Goal: Find specific page/section: Find specific page/section

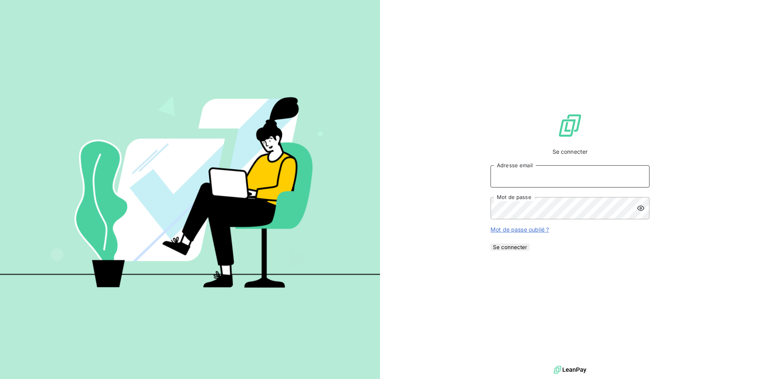
type input "[PERSON_NAME][EMAIL_ADDRESS][DOMAIN_NAME]"
click at [529, 251] on button "Se connecter" at bounding box center [509, 247] width 39 height 7
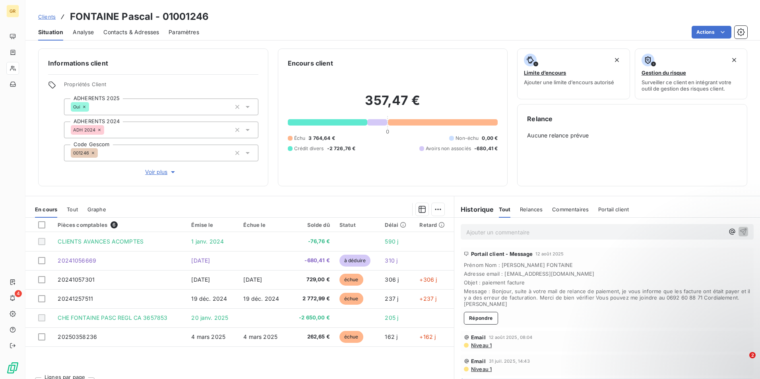
click at [50, 13] on link "Clients" at bounding box center [46, 17] width 17 height 8
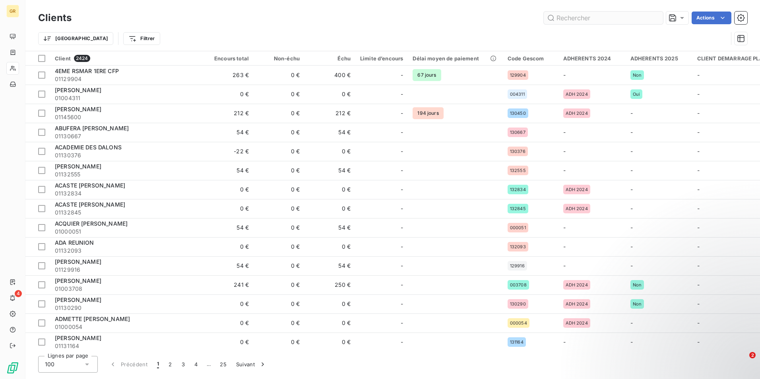
click at [569, 15] on input "text" at bounding box center [603, 18] width 119 height 13
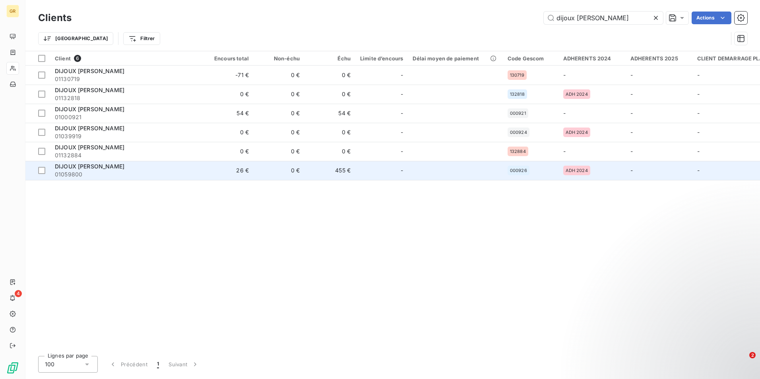
type input "dijoux jean"
click at [108, 166] on div "DIJOUX Jean Serge" at bounding box center [126, 167] width 143 height 8
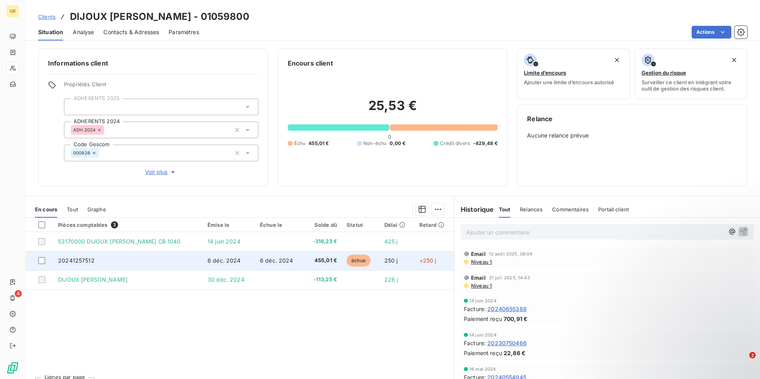
click at [86, 261] on span "20241257512" at bounding box center [76, 260] width 37 height 7
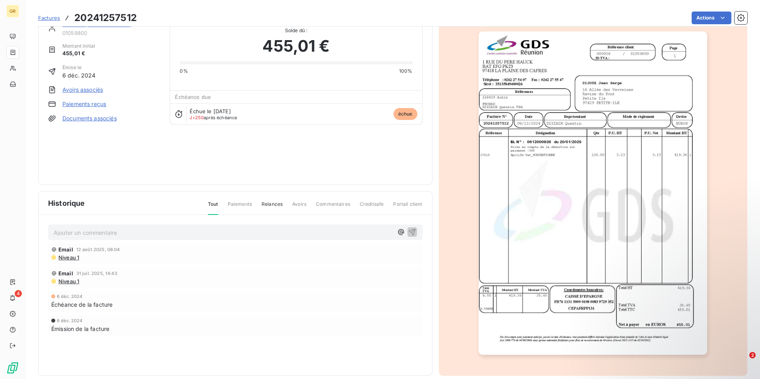
scroll to position [31, 0]
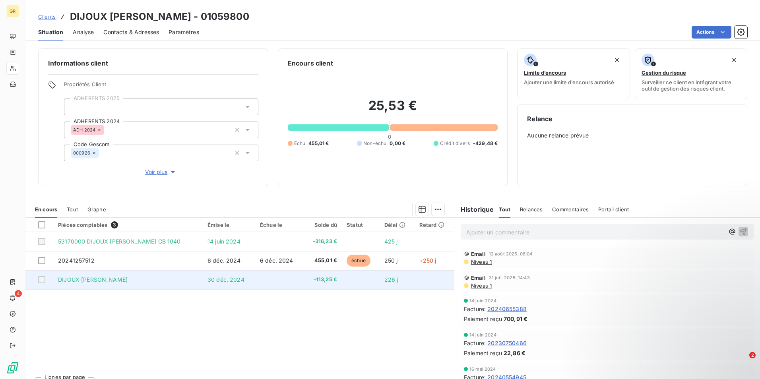
click at [106, 281] on span "DIJOUX Jean Serge ESP" at bounding box center [93, 279] width 70 height 7
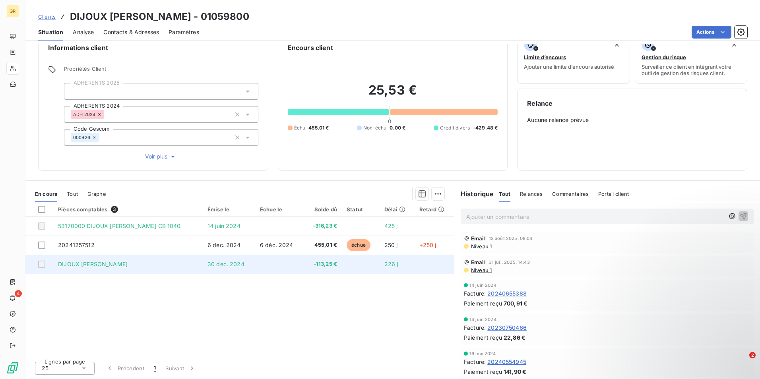
click at [214, 265] on span "30 déc. 2024" at bounding box center [225, 264] width 37 height 7
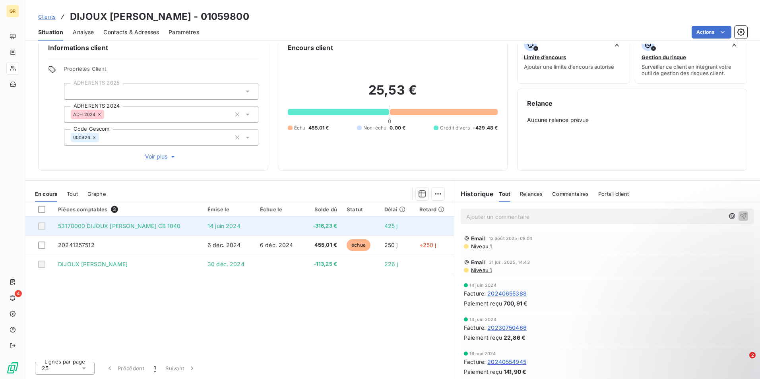
click at [134, 226] on span "53170000 DIJOUX Jean Serge CB 1040" at bounding box center [119, 226] width 123 height 7
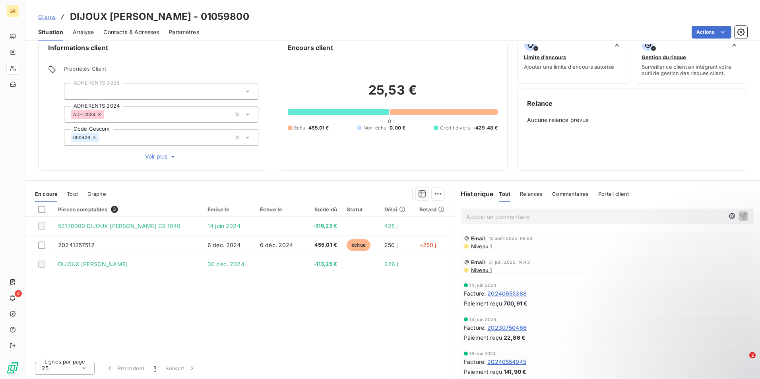
click at [508, 295] on span "20240655388" at bounding box center [506, 293] width 39 height 8
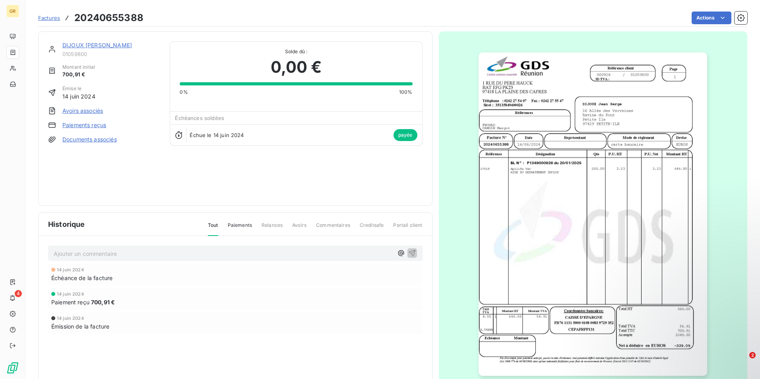
scroll to position [1, 0]
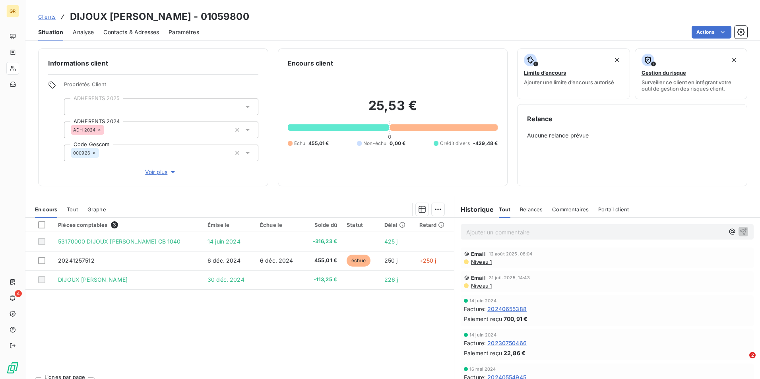
click at [505, 343] on span "20230750466" at bounding box center [506, 343] width 39 height 8
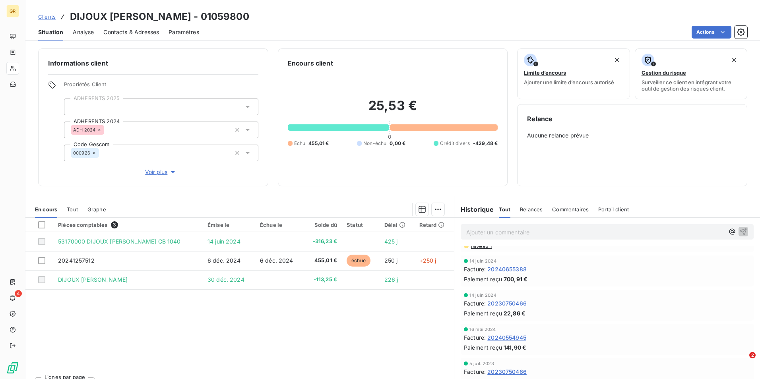
click at [519, 337] on span "20240554945" at bounding box center [506, 337] width 39 height 8
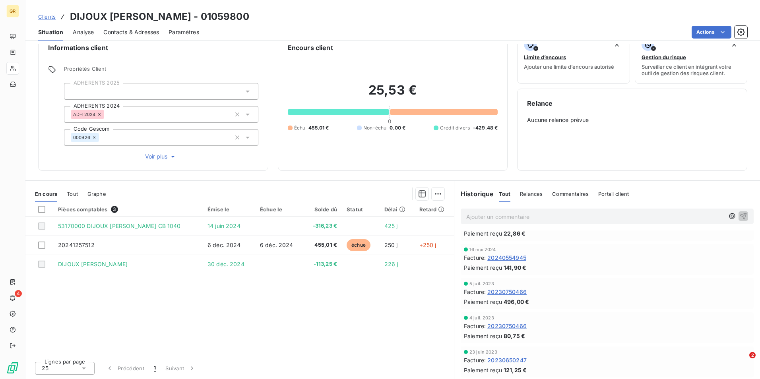
click at [499, 289] on span "20230750466" at bounding box center [506, 292] width 39 height 8
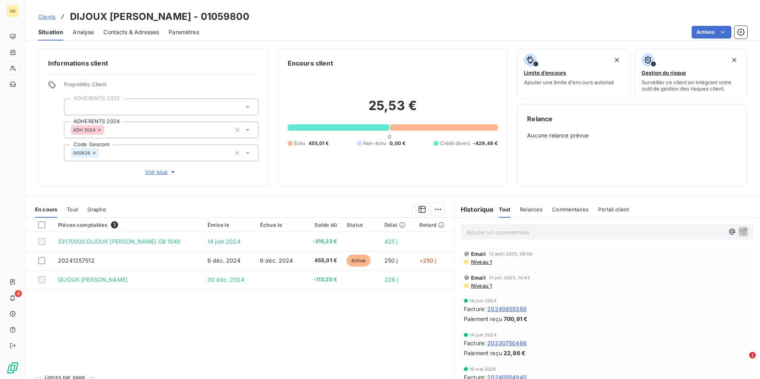
click at [521, 17] on div "Clients DIJOUX Jean Serge - 01059800" at bounding box center [392, 17] width 734 height 14
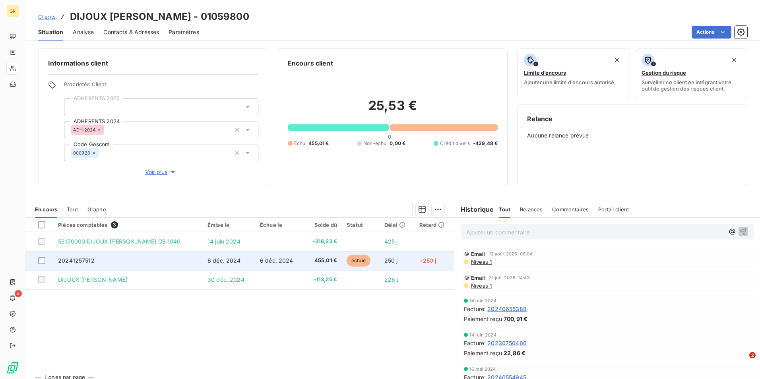
click at [67, 259] on span "20241257512" at bounding box center [76, 260] width 37 height 7
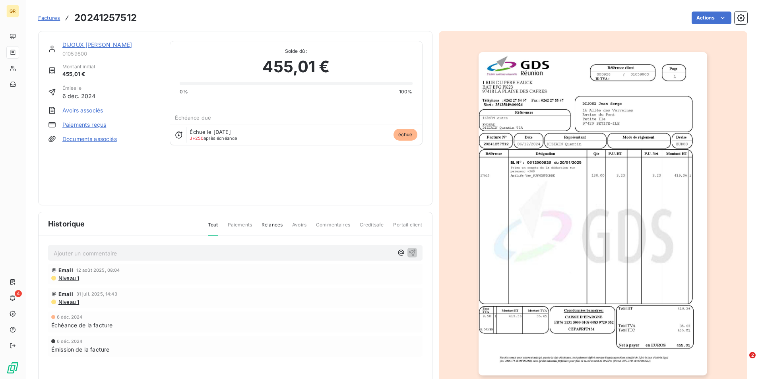
click at [160, 190] on div "DIJOUX Jean Serge 01059800 Montant initial 455,01 € Émise le 6 déc. 2024 Avoirs…" at bounding box center [235, 118] width 374 height 155
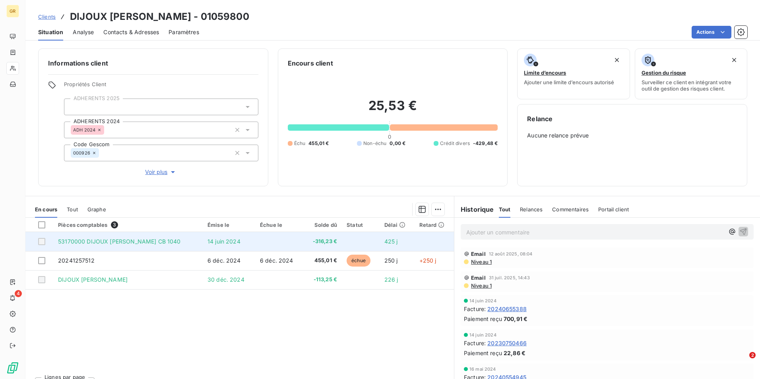
click at [310, 244] on span "-316,23 €" at bounding box center [322, 242] width 29 height 8
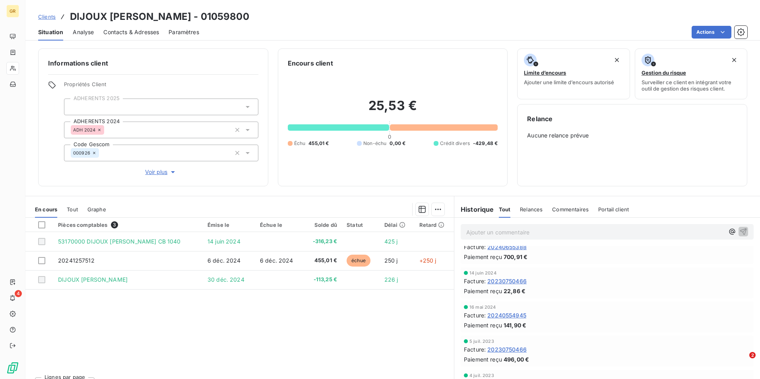
scroll to position [79, 0]
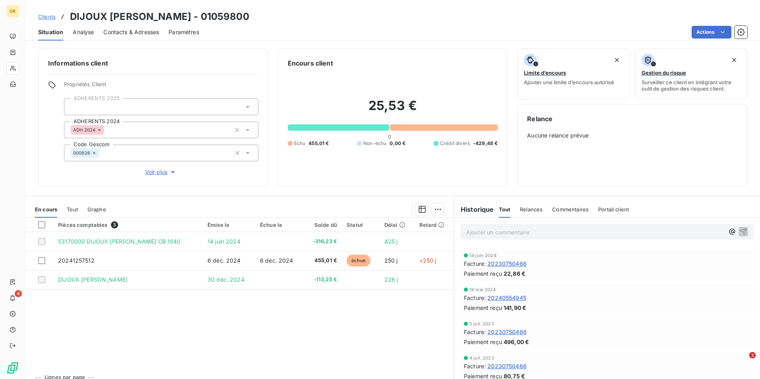
click at [501, 262] on span "20230750466" at bounding box center [506, 264] width 39 height 8
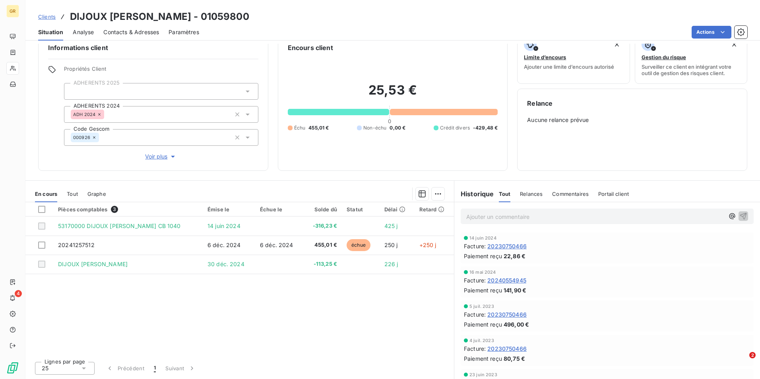
scroll to position [104, 0]
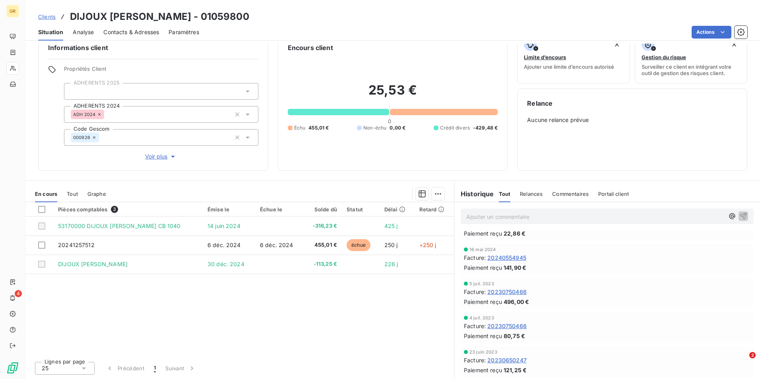
click at [498, 291] on span "20230750466" at bounding box center [506, 292] width 39 height 8
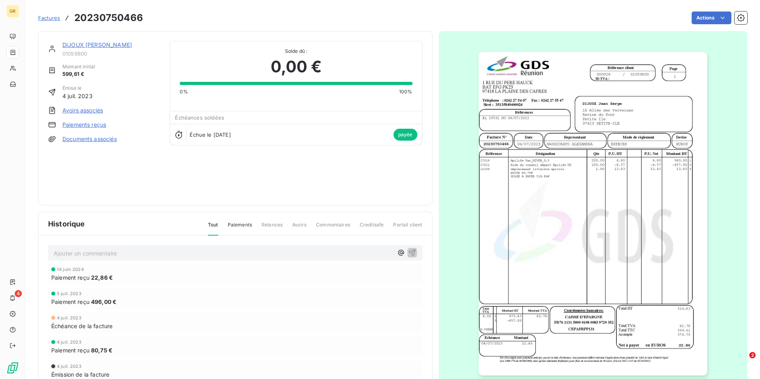
click at [655, 335] on img "button" at bounding box center [592, 213] width 229 height 323
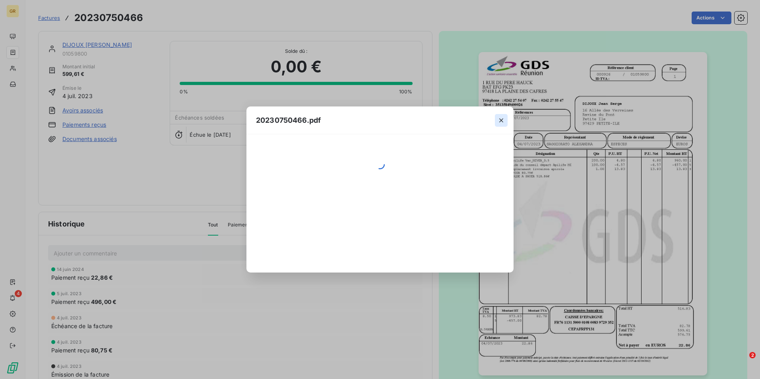
click at [502, 117] on icon "button" at bounding box center [501, 120] width 8 height 8
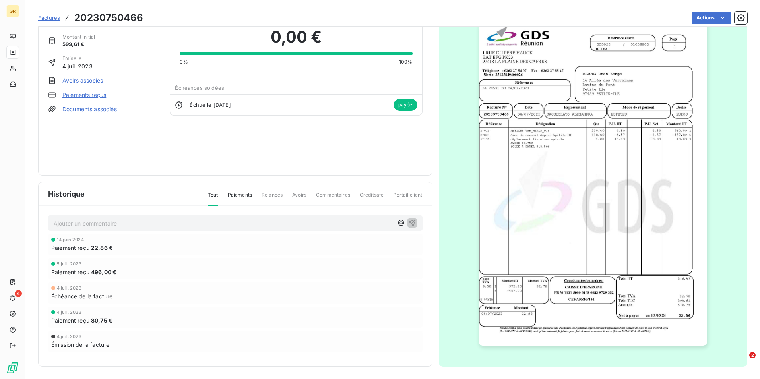
scroll to position [31, 0]
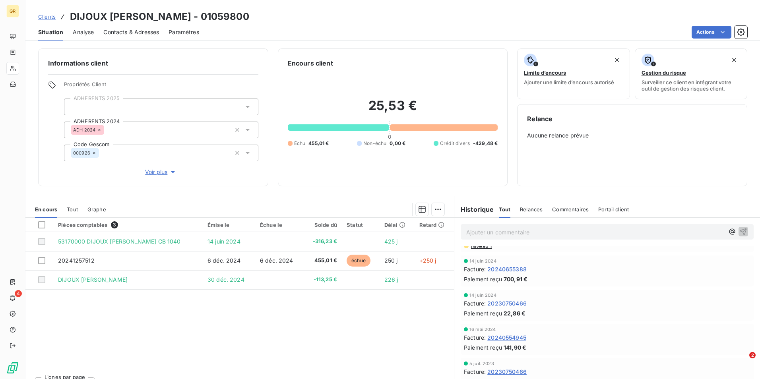
scroll to position [79, 0]
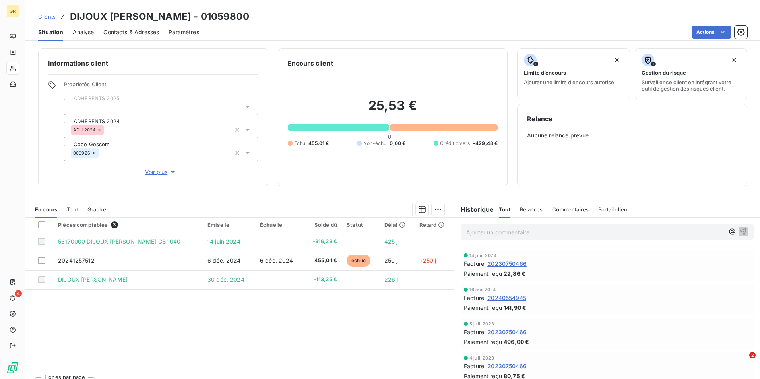
click at [510, 329] on span "20230750466" at bounding box center [506, 332] width 39 height 8
